Goal: Check status: Check status

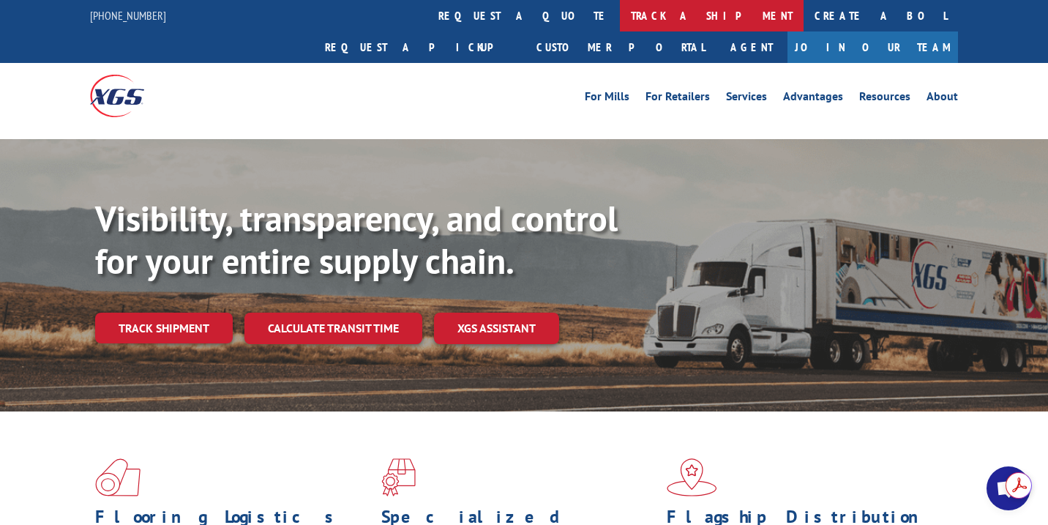
click at [620, 12] on link "track a shipment" at bounding box center [712, 15] width 184 height 31
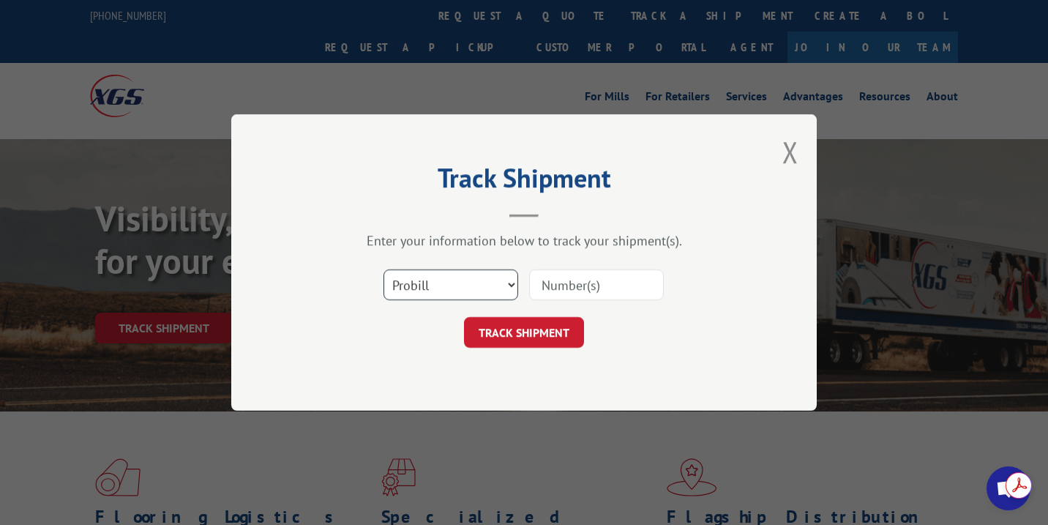
drag, startPoint x: 446, startPoint y: 285, endPoint x: 446, endPoint y: 297, distance: 12.5
click at [446, 285] on select "Select category... Probill BOL PO" at bounding box center [450, 284] width 135 height 31
select select "bol"
click at [383, 269] on select "Select category... Probill BOL PO" at bounding box center [450, 284] width 135 height 31
click at [558, 280] on input at bounding box center [596, 284] width 135 height 31
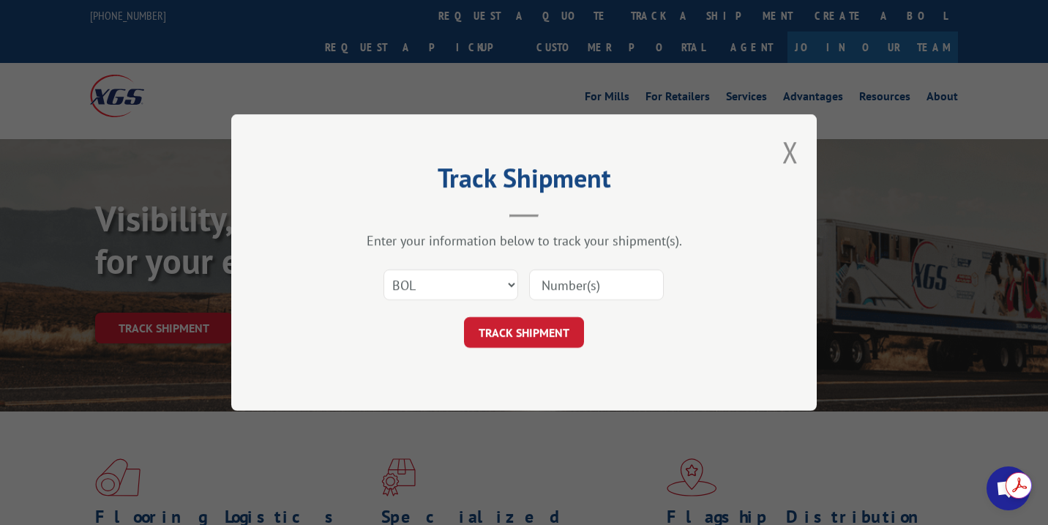
paste input "2851972"
type input "2851972"
click button "TRACK SHIPMENT" at bounding box center [524, 332] width 120 height 31
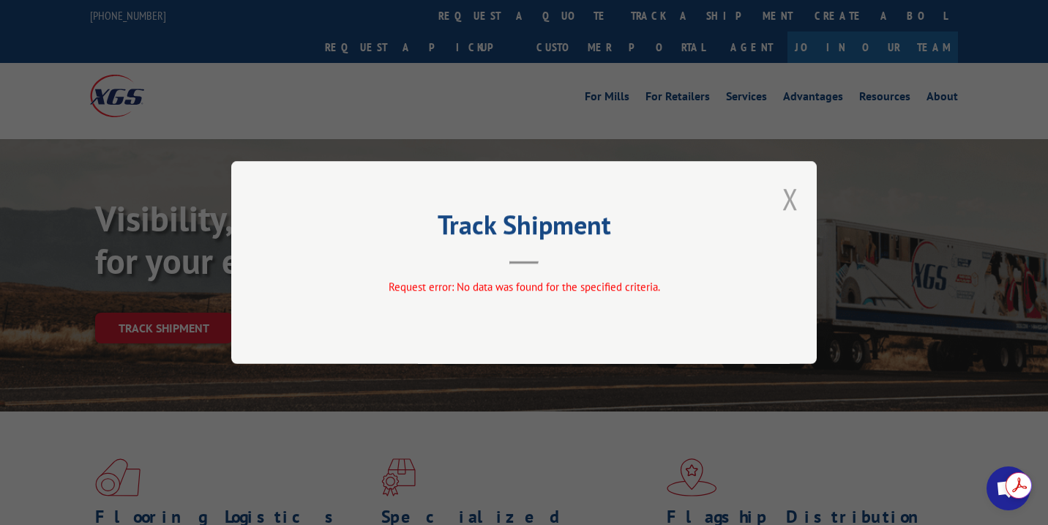
click at [791, 195] on button "Close modal" at bounding box center [790, 198] width 16 height 39
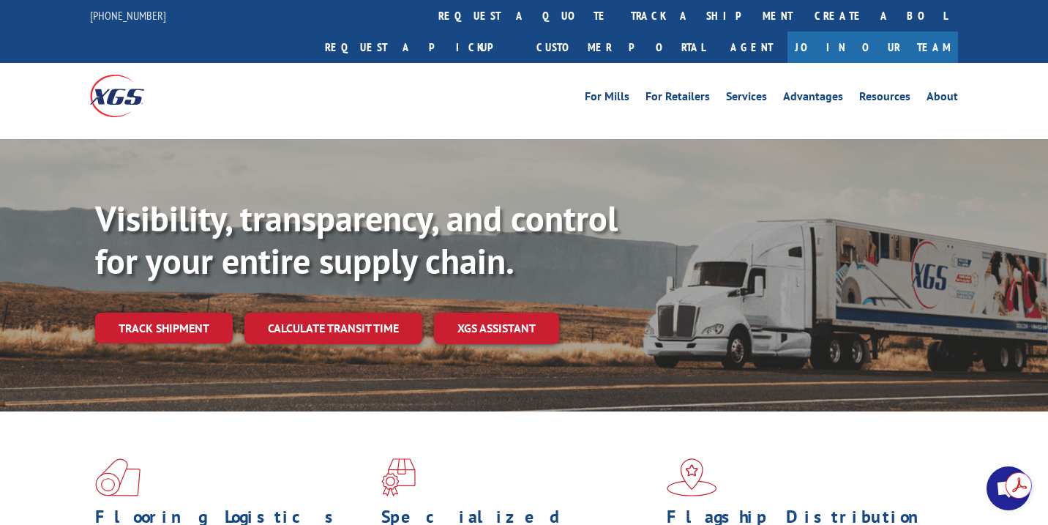
click at [187, 312] on link "Track shipment" at bounding box center [164, 327] width 138 height 31
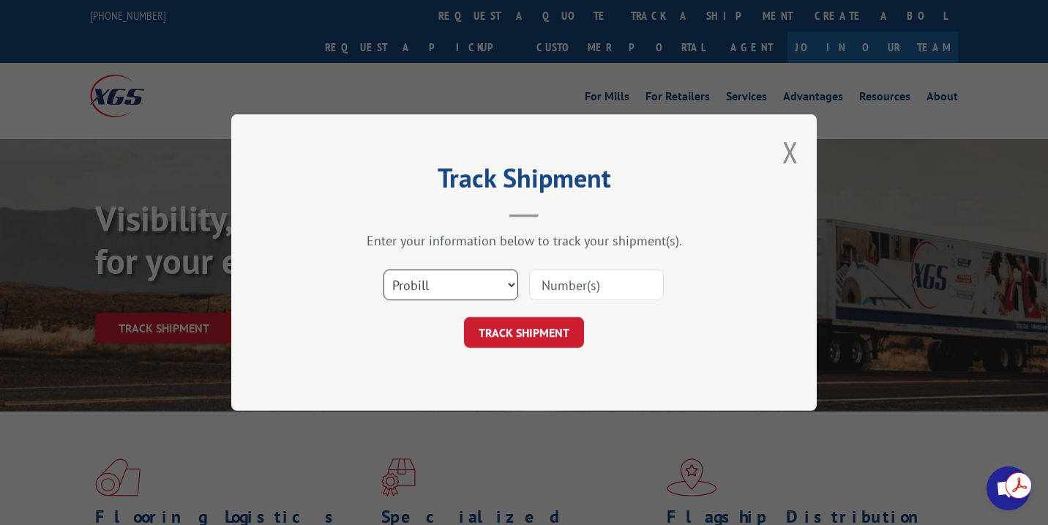
click at [445, 284] on select "Select category... Probill BOL PO" at bounding box center [450, 284] width 135 height 31
select select "bol"
click at [383, 269] on select "Select category... Probill BOL PO" at bounding box center [450, 284] width 135 height 31
click at [568, 282] on input at bounding box center [596, 284] width 135 height 31
paste input "2851972"
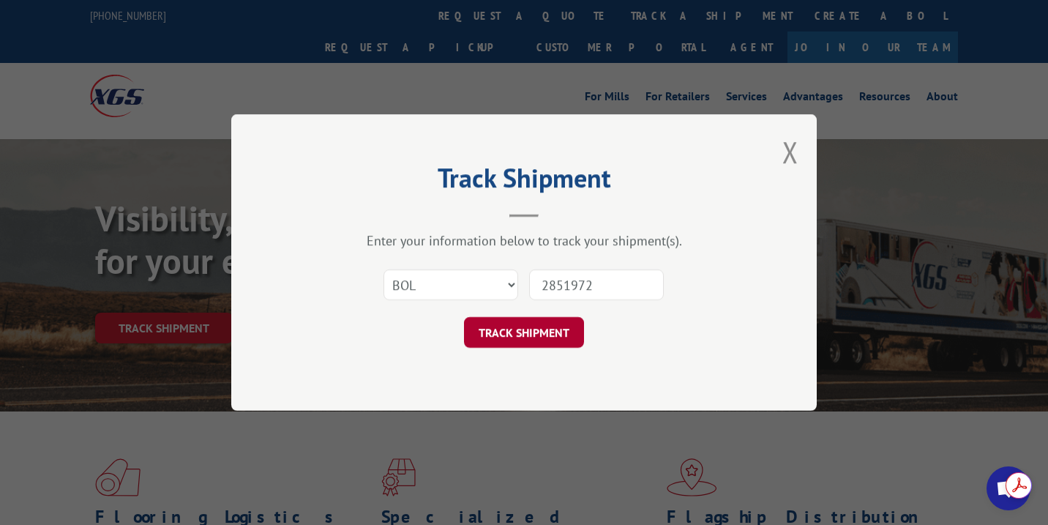
type input "2851972"
click at [533, 333] on button "TRACK SHIPMENT" at bounding box center [524, 332] width 120 height 31
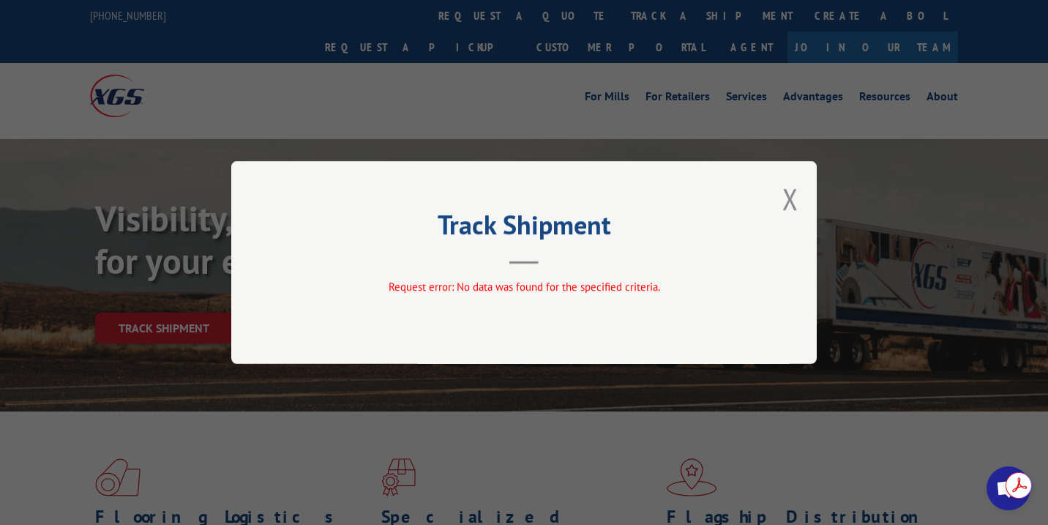
click at [803, 198] on div "Track Shipment Request error: No data was found for the specified criteria." at bounding box center [523, 262] width 585 height 203
click at [362, 132] on div "Track Shipment Request error: No data was found for the specified criteria." at bounding box center [524, 262] width 1048 height 525
click at [789, 201] on button "Close modal" at bounding box center [790, 198] width 16 height 39
